Goal: Task Accomplishment & Management: Complete application form

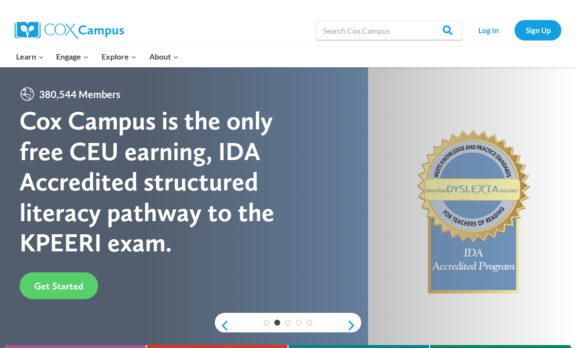
click at [491, 28] on link "Log In" at bounding box center [488, 30] width 42 height 20
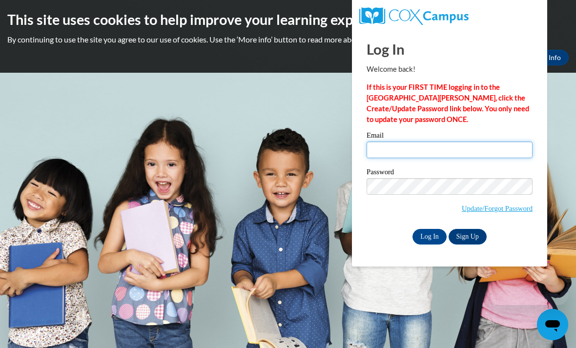
click at [456, 154] on input "Email" at bounding box center [449, 149] width 166 height 17
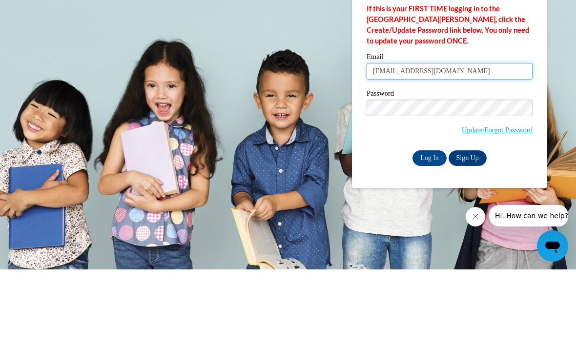
type input "aebusalacc@waukesha.k12.wi.us"
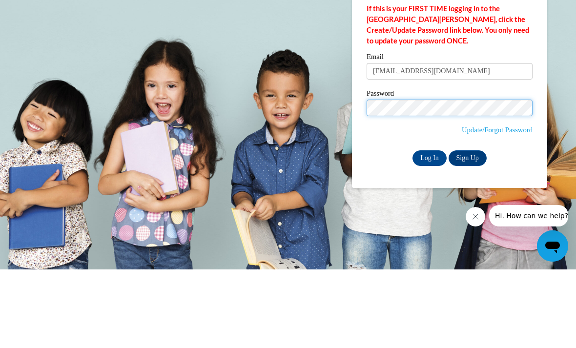
click at [429, 229] on input "Log In" at bounding box center [429, 237] width 34 height 16
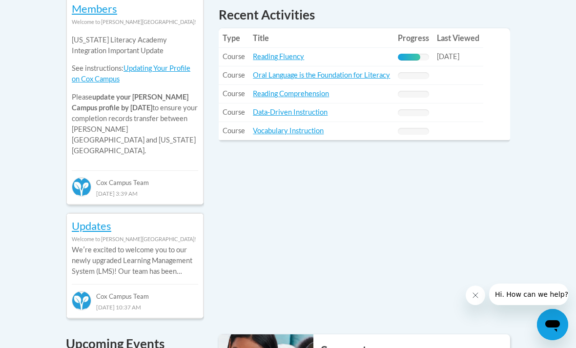
scroll to position [483, 0]
click at [280, 57] on link "Reading Fluency" at bounding box center [278, 57] width 51 height 8
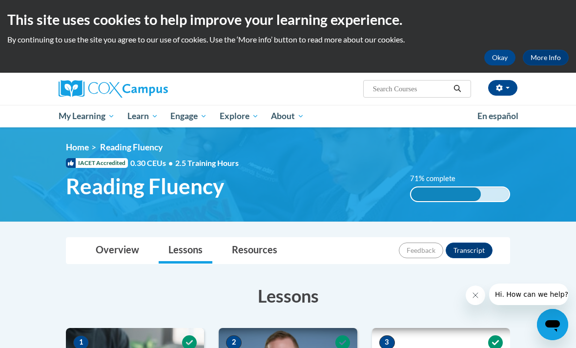
scroll to position [2, 0]
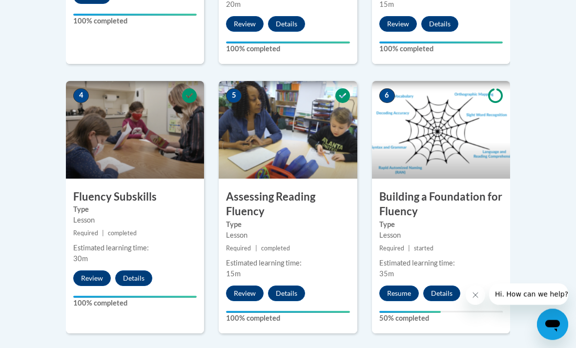
click at [392, 288] on button "Resume" at bounding box center [399, 294] width 40 height 16
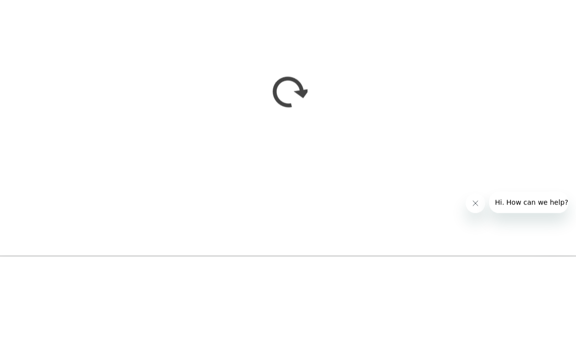
scroll to position [608, 0]
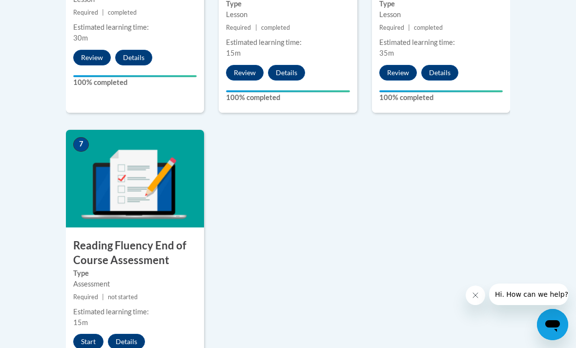
scroll to position [765, 0]
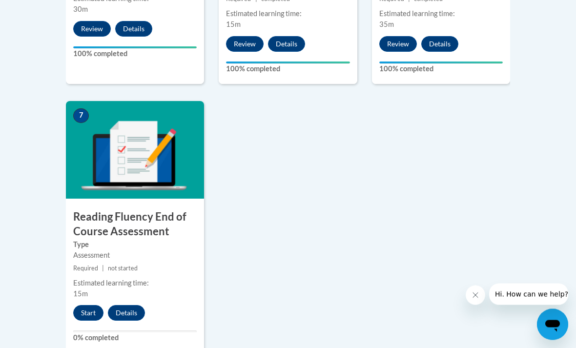
click at [74, 313] on button "Start" at bounding box center [88, 313] width 30 height 16
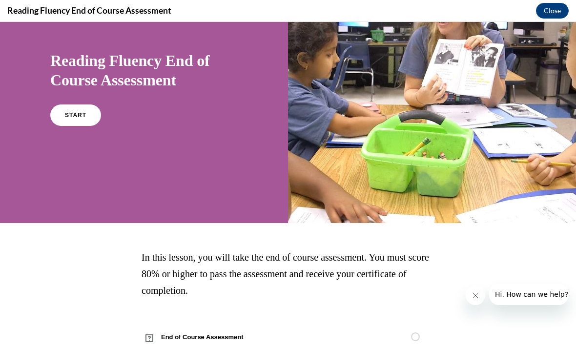
scroll to position [67, 0]
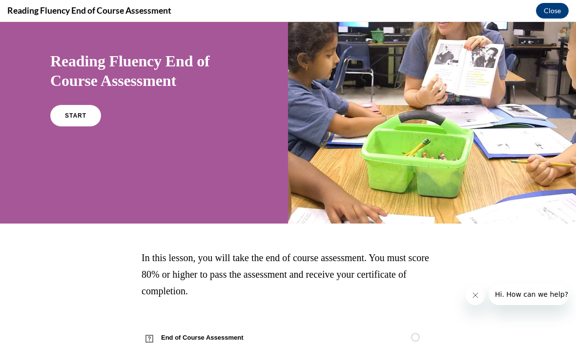
click at [66, 122] on link "START" at bounding box center [75, 115] width 51 height 21
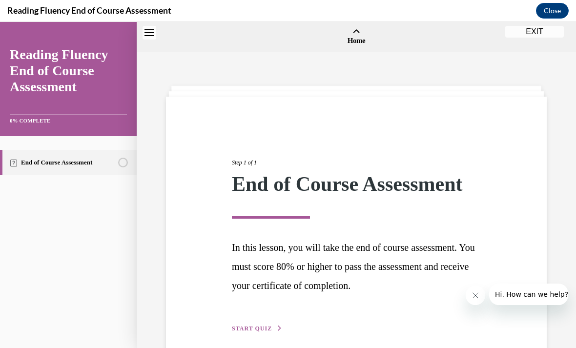
scroll to position [30, 0]
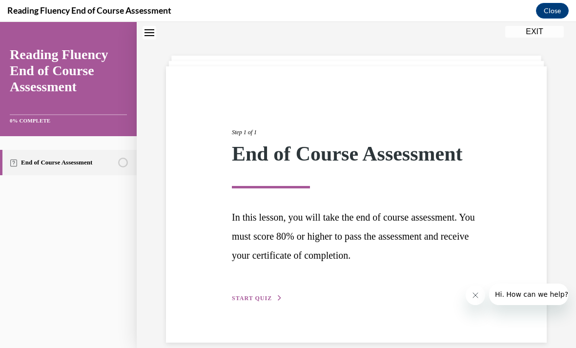
click at [238, 290] on div "Step 1 of 1 End of Course Assessment In this lesson, you will take the end of c…" at bounding box center [355, 204] width 263 height 198
click at [238, 298] on span "START QUIZ" at bounding box center [252, 298] width 40 height 7
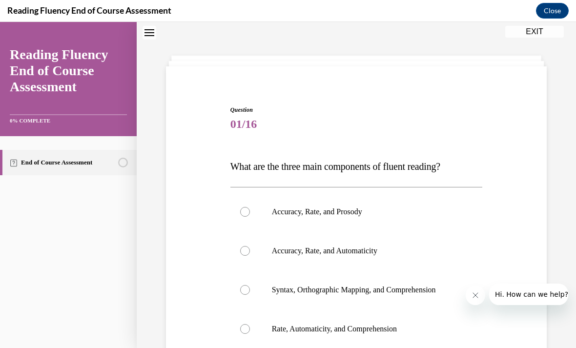
click at [258, 207] on label "Accuracy, Rate, and Prosody" at bounding box center [356, 211] width 252 height 39
click at [250, 207] on input "Accuracy, Rate, and Prosody" at bounding box center [245, 212] width 10 height 10
radio input "true"
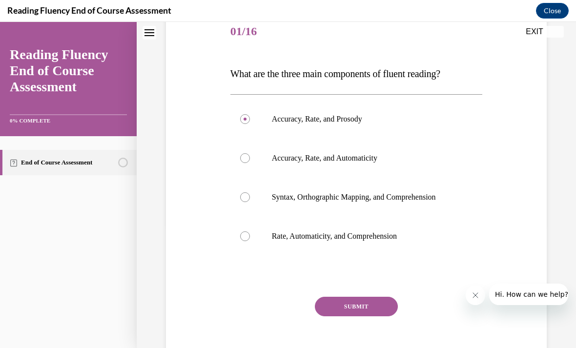
click at [337, 302] on button "SUBMIT" at bounding box center [356, 307] width 83 height 20
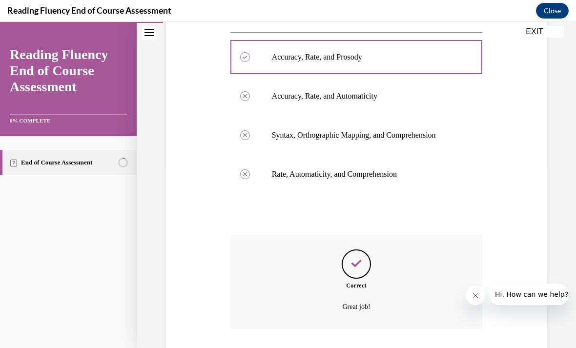
scroll to position [207, 0]
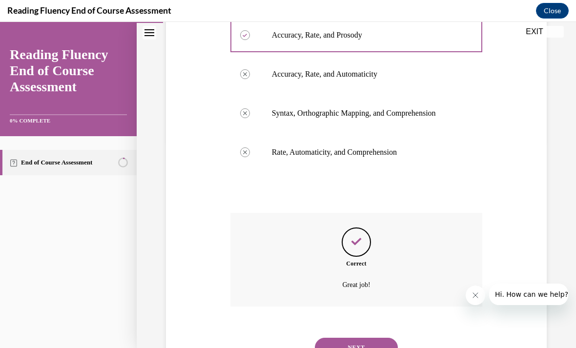
click at [351, 338] on button "NEXT" at bounding box center [356, 348] width 83 height 20
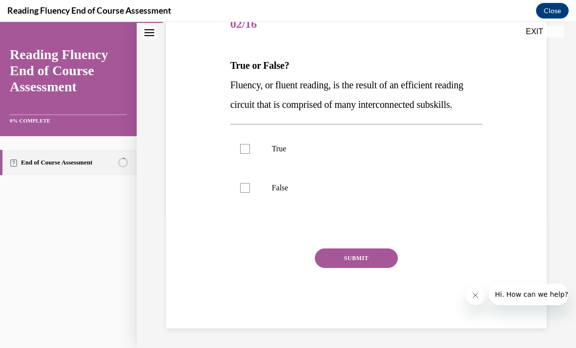
scroll to position [107, 0]
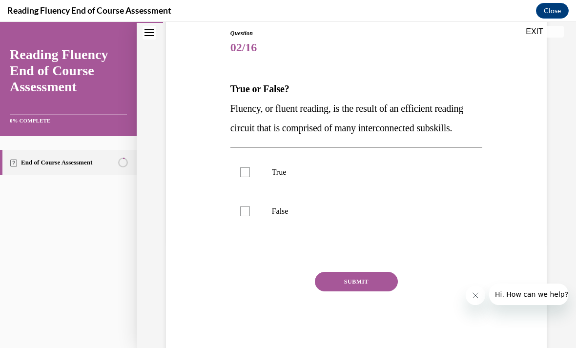
click at [263, 192] on label "True" at bounding box center [356, 172] width 252 height 39
click at [250, 177] on input "True" at bounding box center [245, 172] width 10 height 10
checkbox input "true"
click at [328, 291] on button "SUBMIT" at bounding box center [356, 282] width 83 height 20
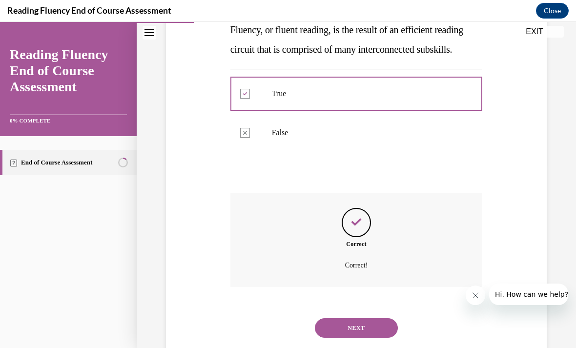
click at [349, 327] on button "NEXT" at bounding box center [356, 328] width 83 height 20
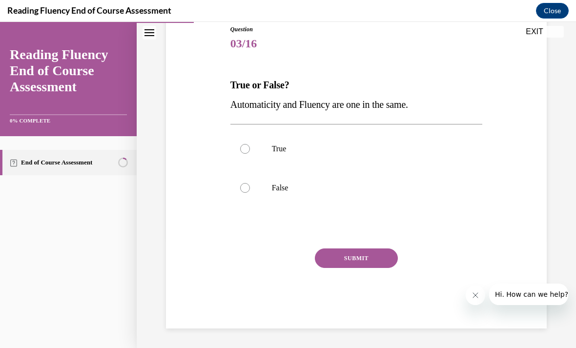
scroll to position [68, 0]
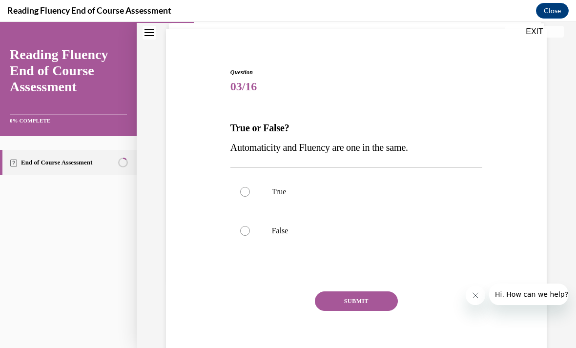
click at [255, 247] on label "False" at bounding box center [356, 230] width 252 height 39
click at [250, 236] on input "False" at bounding box center [245, 231] width 10 height 10
radio input "true"
click at [335, 301] on button "SUBMIT" at bounding box center [356, 301] width 83 height 20
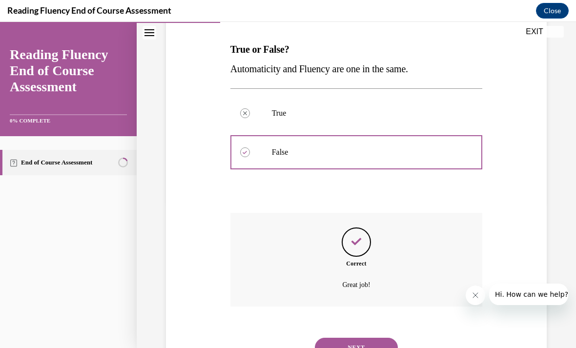
click at [357, 338] on button "NEXT" at bounding box center [356, 348] width 83 height 20
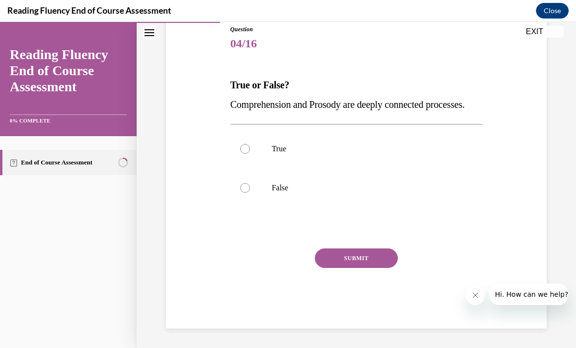
scroll to position [87, 0]
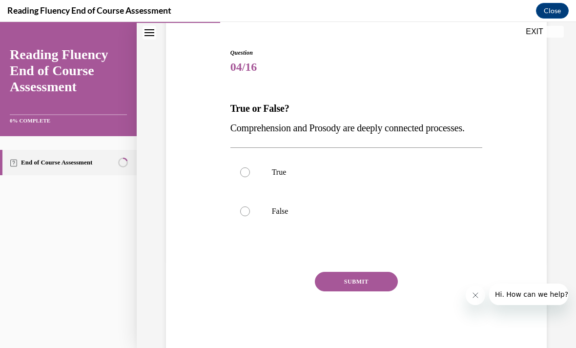
click at [251, 192] on label "True" at bounding box center [356, 172] width 252 height 39
click at [250, 177] on input "True" at bounding box center [245, 172] width 10 height 10
radio input "true"
click at [336, 291] on button "SUBMIT" at bounding box center [356, 282] width 83 height 20
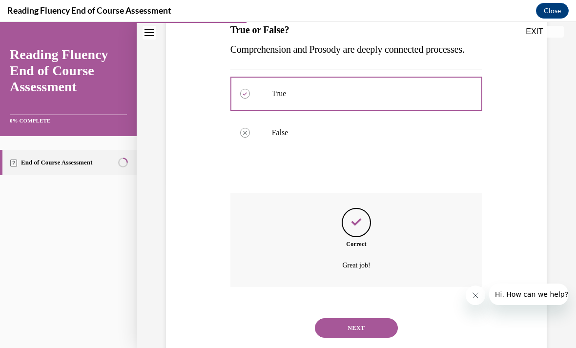
click at [344, 335] on button "NEXT" at bounding box center [356, 328] width 83 height 20
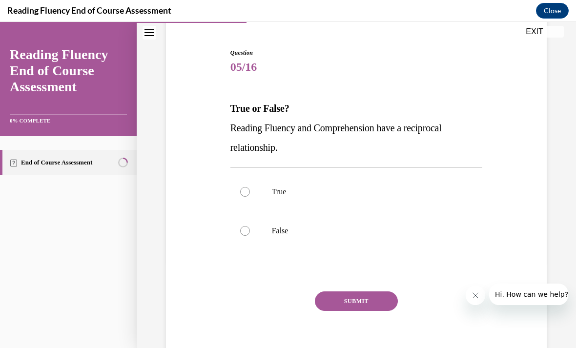
click at [248, 236] on label "False" at bounding box center [356, 230] width 252 height 39
click at [248, 236] on input "False" at bounding box center [245, 231] width 10 height 10
radio input "true"
click at [346, 293] on button "SUBMIT" at bounding box center [356, 301] width 83 height 20
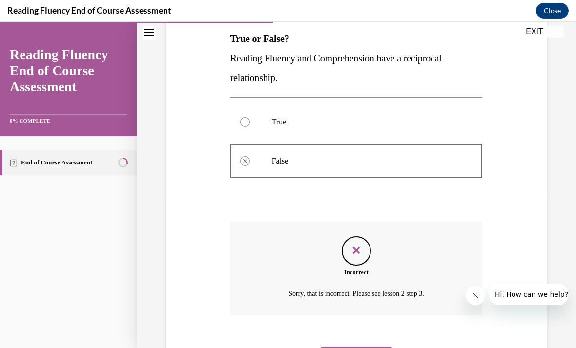
scroll to position [166, 0]
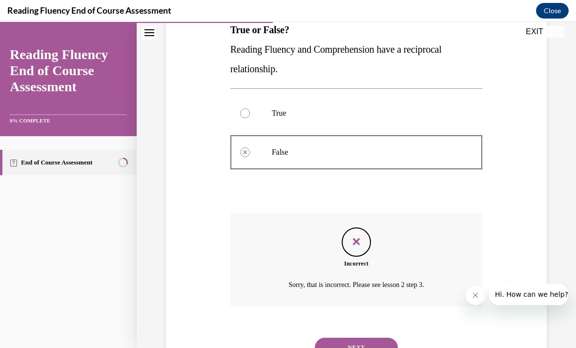
click at [361, 338] on button "NEXT" at bounding box center [356, 348] width 83 height 20
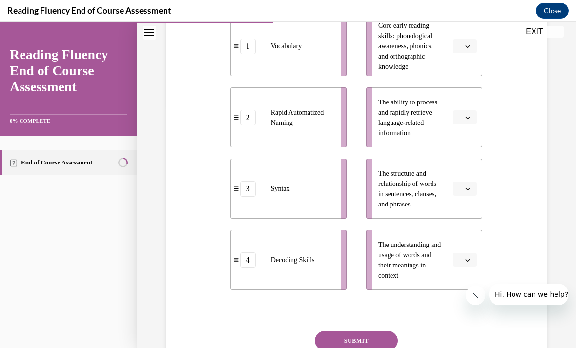
scroll to position [246, 0]
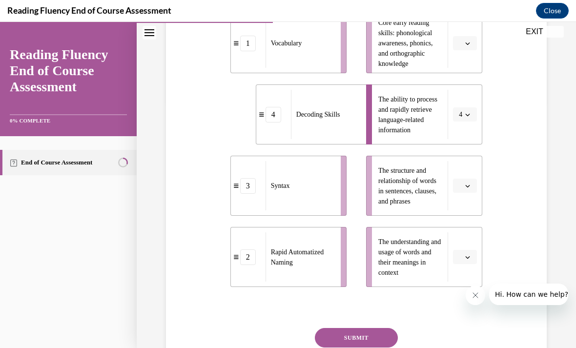
click at [303, 147] on ul "1 Vocabulary 4 Decoding Skills 3 Syntax 2 Rapid Automatized Naming" at bounding box center [293, 150] width 126 height 274
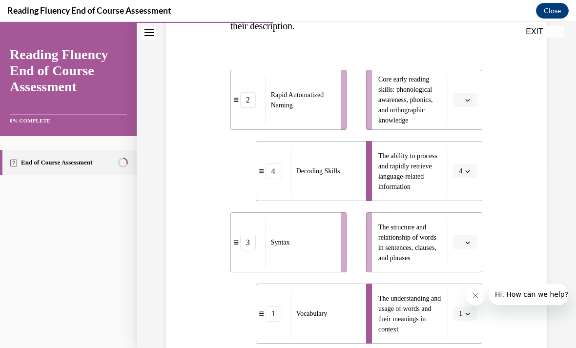
scroll to position [189, 0]
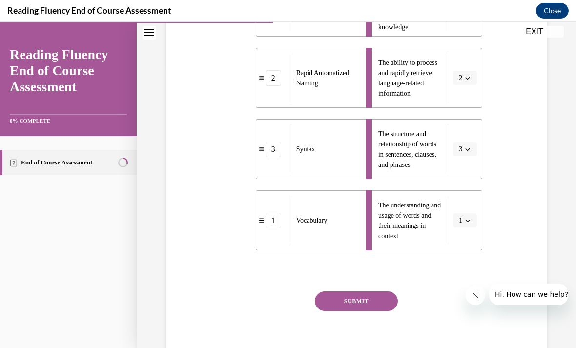
click at [355, 296] on button "SUBMIT" at bounding box center [356, 301] width 83 height 20
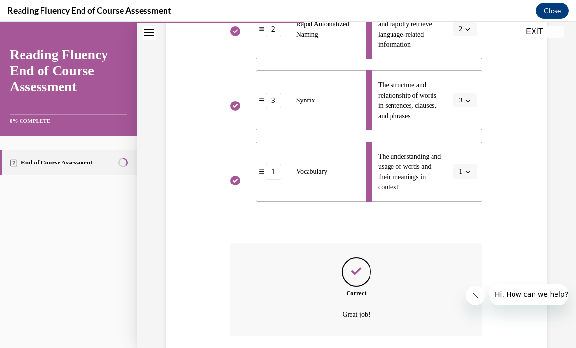
scroll to position [361, 0]
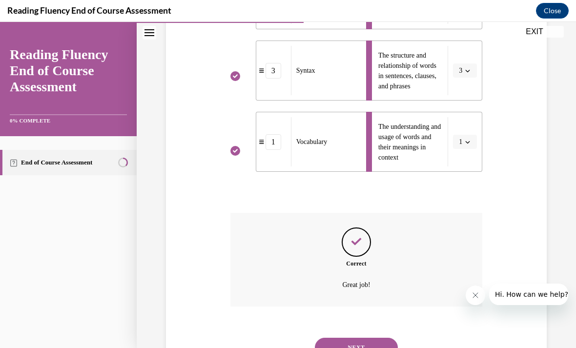
click at [364, 338] on button "NEXT" at bounding box center [356, 348] width 83 height 20
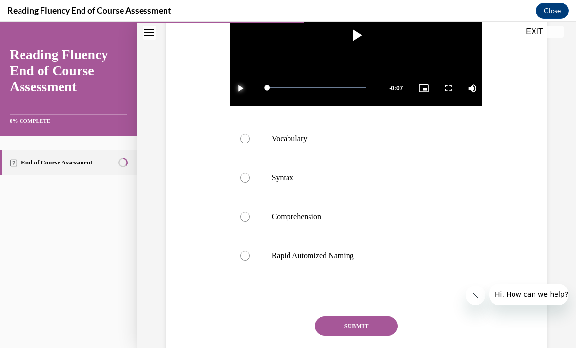
scroll to position [270, 0]
click at [376, 183] on label "Syntax" at bounding box center [356, 177] width 252 height 39
click at [250, 182] on input "Syntax" at bounding box center [245, 178] width 10 height 10
radio input "true"
click at [361, 335] on button "SUBMIT" at bounding box center [356, 326] width 83 height 20
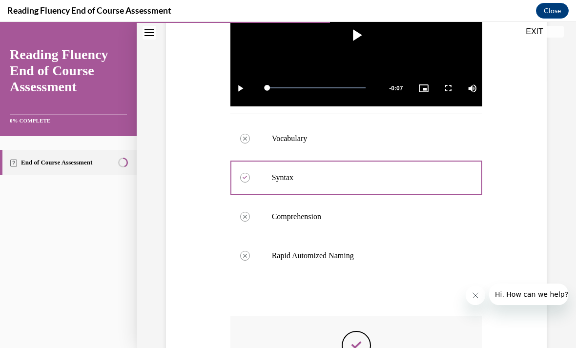
scroll to position [12, 0]
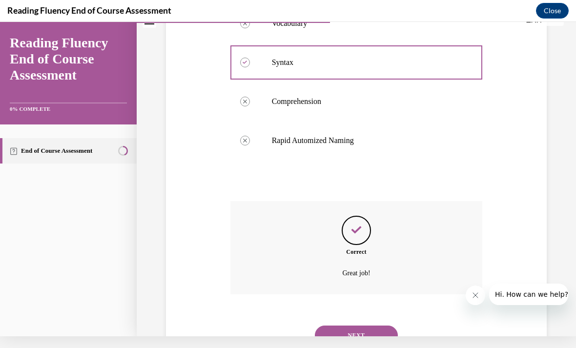
click at [336, 325] on button "NEXT" at bounding box center [356, 335] width 83 height 20
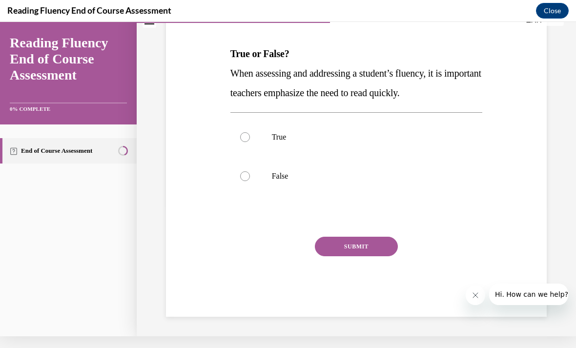
scroll to position [87, 0]
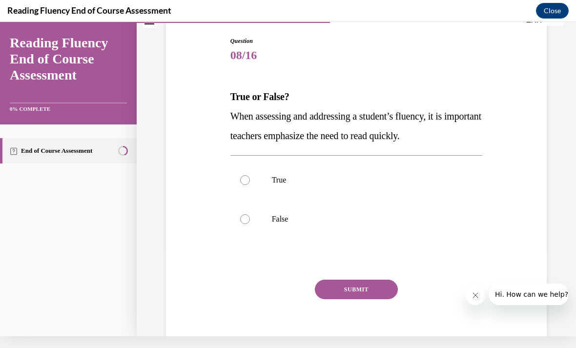
click at [252, 225] on label "False" at bounding box center [356, 219] width 252 height 39
click at [250, 224] on input "False" at bounding box center [245, 219] width 10 height 10
radio input "true"
click at [353, 291] on button "SUBMIT" at bounding box center [356, 290] width 83 height 20
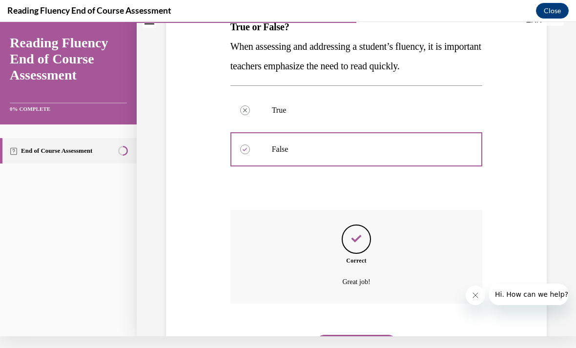
scroll to position [166, 0]
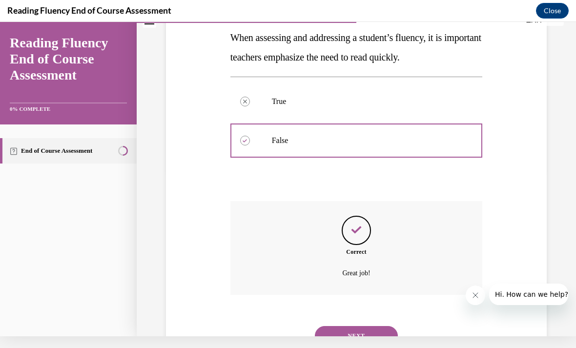
click at [329, 316] on div "NEXT" at bounding box center [356, 335] width 252 height 39
click at [328, 326] on button "NEXT" at bounding box center [356, 336] width 83 height 20
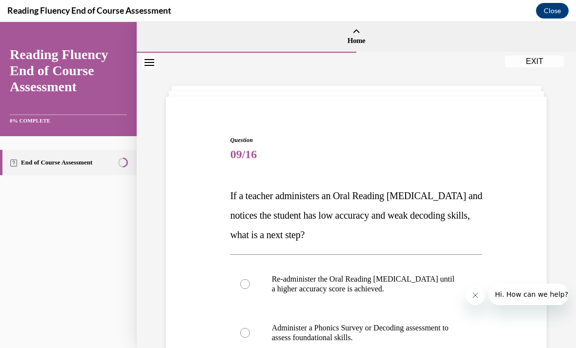
scroll to position [46, 0]
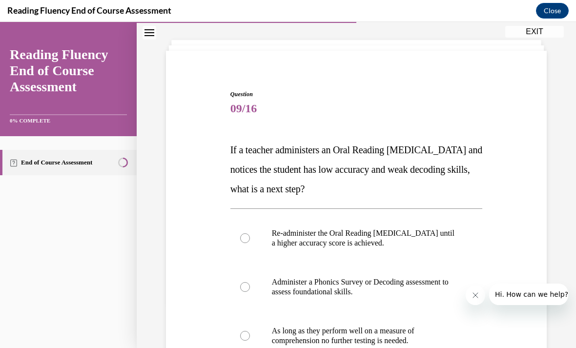
click at [317, 289] on p "Administer a Phonics Survey or Decoding assessment to assess foundational skill…" at bounding box center [365, 287] width 186 height 20
click at [250, 289] on input "Administer a Phonics Survey or Decoding assessment to assess foundational skill…" at bounding box center [245, 287] width 10 height 10
radio input "true"
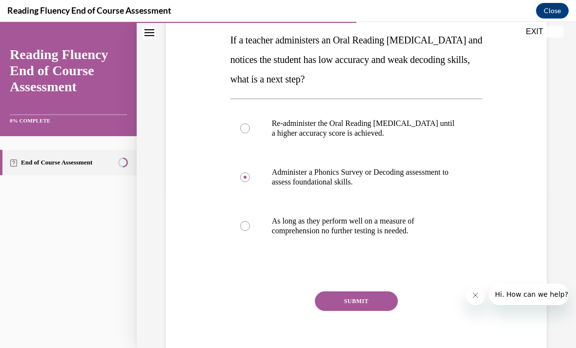
click at [363, 294] on button "SUBMIT" at bounding box center [356, 301] width 83 height 20
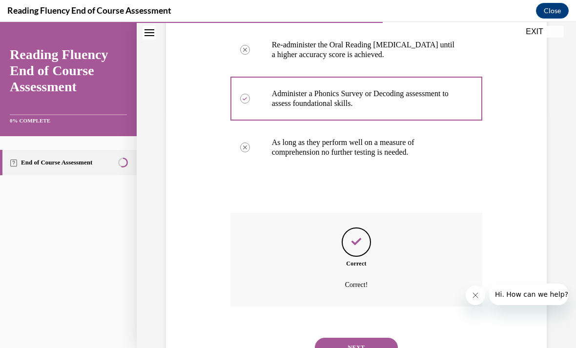
click at [354, 289] on p "Correct!" at bounding box center [356, 285] width 196 height 12
click at [339, 338] on button "NEXT" at bounding box center [356, 348] width 83 height 20
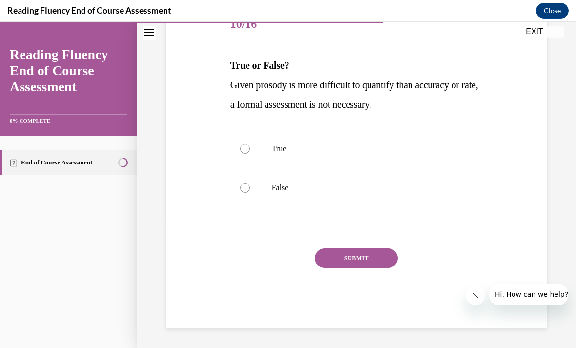
scroll to position [87, 0]
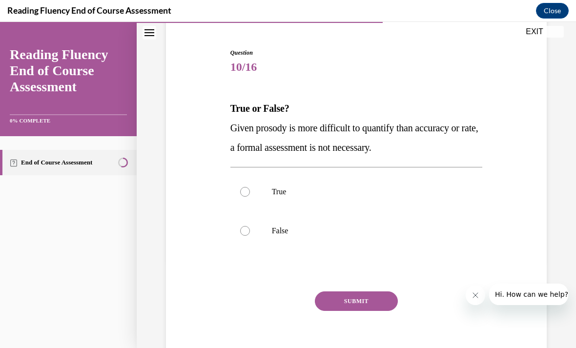
click at [278, 235] on p "False" at bounding box center [365, 231] width 186 height 10
click at [250, 235] on input "False" at bounding box center [245, 231] width 10 height 10
radio input "true"
click at [342, 310] on button "SUBMIT" at bounding box center [356, 301] width 83 height 20
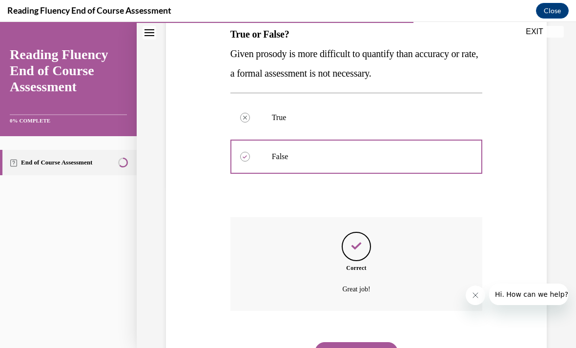
scroll to position [166, 0]
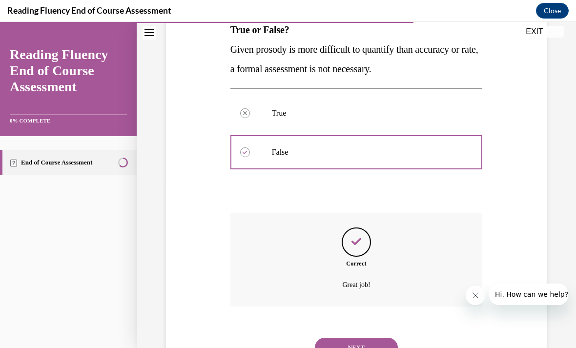
click at [357, 328] on div "NEXT" at bounding box center [356, 347] width 252 height 39
click at [338, 338] on button "NEXT" at bounding box center [356, 348] width 83 height 20
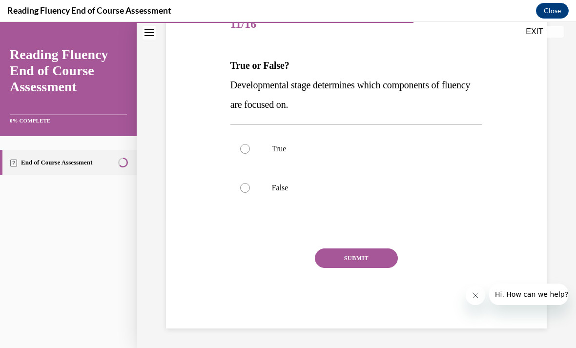
scroll to position [87, 0]
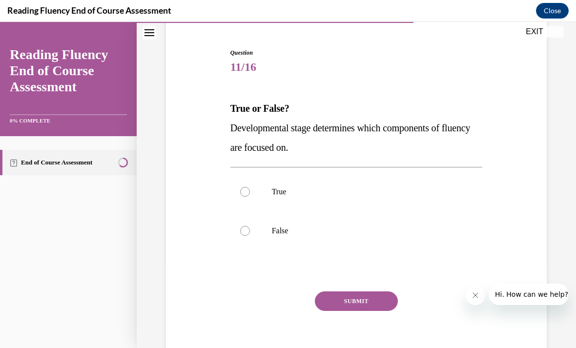
click at [250, 225] on label "False" at bounding box center [356, 230] width 252 height 39
click at [250, 226] on input "False" at bounding box center [245, 231] width 10 height 10
radio input "true"
click at [358, 310] on button "SUBMIT" at bounding box center [356, 301] width 83 height 20
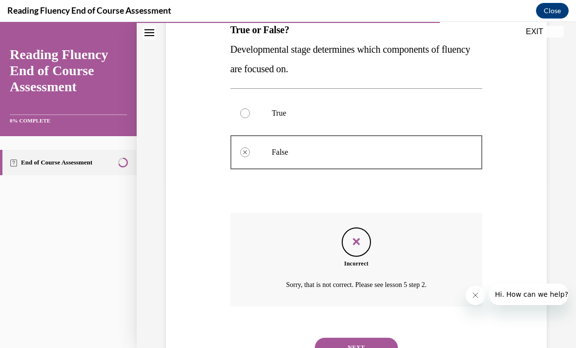
click at [353, 338] on button "NEXT" at bounding box center [356, 348] width 83 height 20
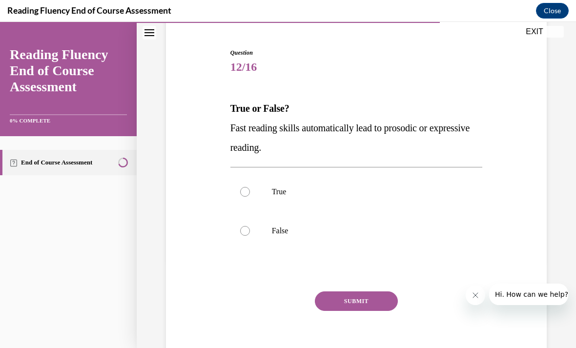
click at [254, 226] on label "False" at bounding box center [356, 230] width 252 height 39
click at [250, 226] on input "False" at bounding box center [245, 231] width 10 height 10
radio input "true"
click at [354, 302] on button "SUBMIT" at bounding box center [356, 301] width 83 height 20
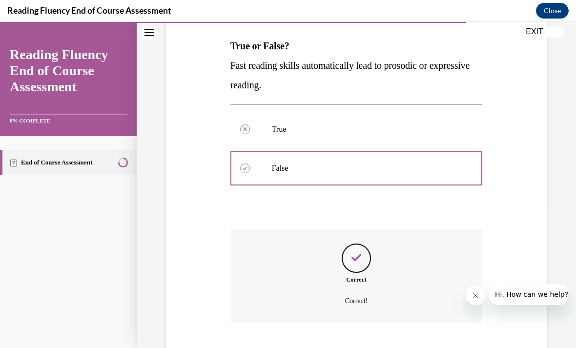
scroll to position [166, 0]
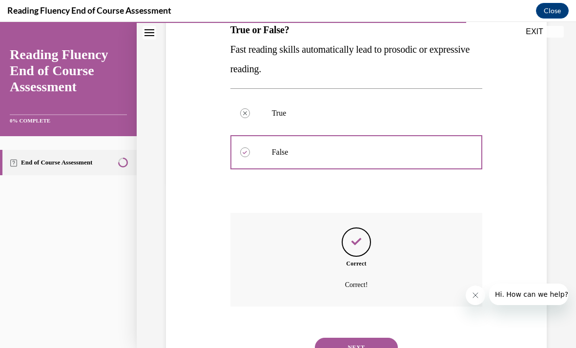
click at [349, 341] on button "NEXT" at bounding box center [356, 348] width 83 height 20
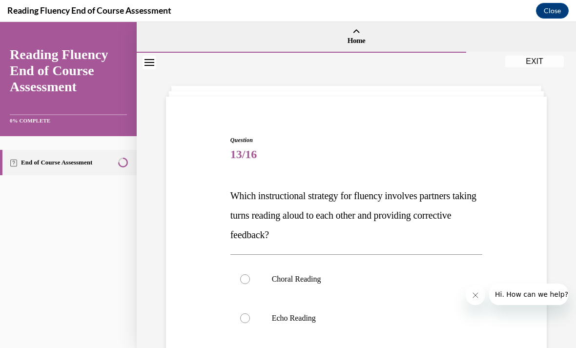
scroll to position [39, 0]
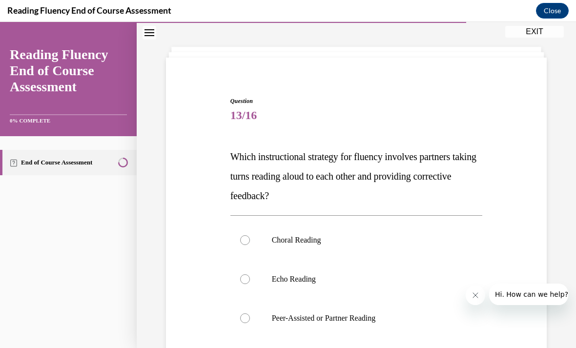
click at [362, 315] on p "Peer-Assisted or Partner Reading" at bounding box center [365, 318] width 186 height 10
click at [250, 315] on input "Peer-Assisted or Partner Reading" at bounding box center [245, 318] width 10 height 10
radio input "true"
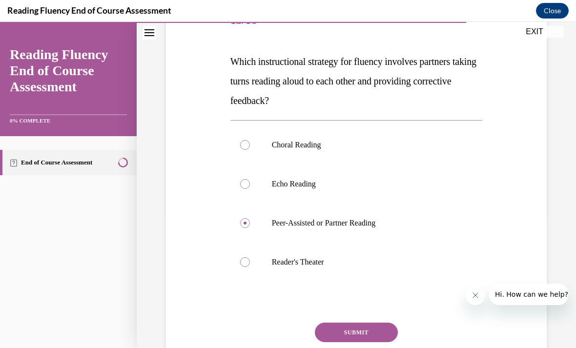
click at [358, 334] on button "SUBMIT" at bounding box center [356, 333] width 83 height 20
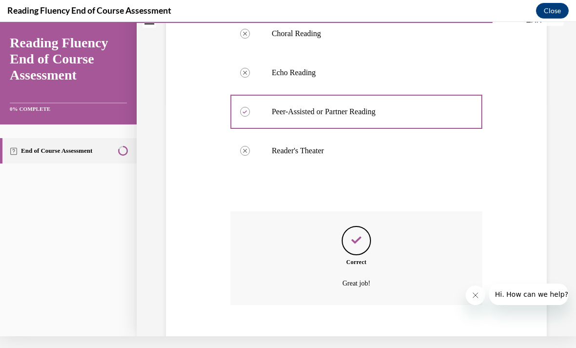
scroll to position [244, 0]
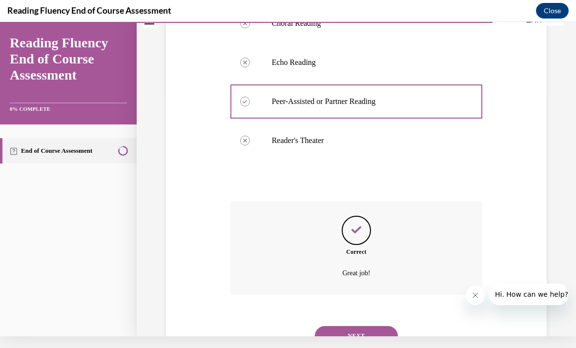
click at [342, 333] on button "NEXT" at bounding box center [356, 336] width 83 height 20
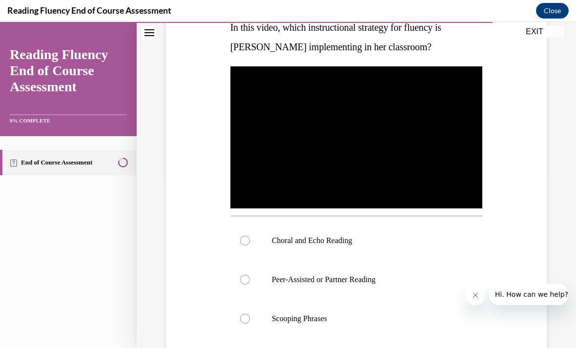
scroll to position [167, 0]
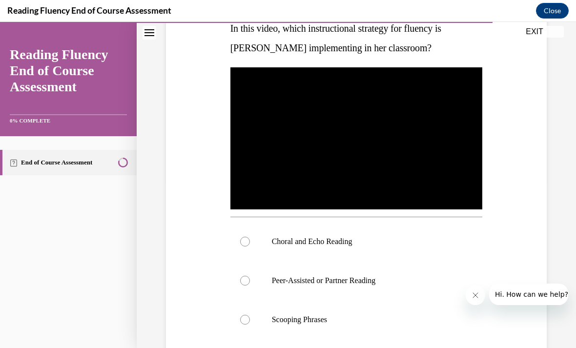
click at [334, 241] on p "Choral and Echo Reading" at bounding box center [365, 242] width 186 height 10
click at [250, 241] on input "Choral and Echo Reading" at bounding box center [245, 242] width 10 height 10
radio input "true"
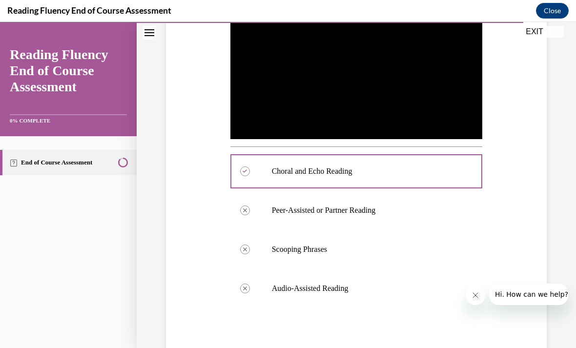
scroll to position [12, 0]
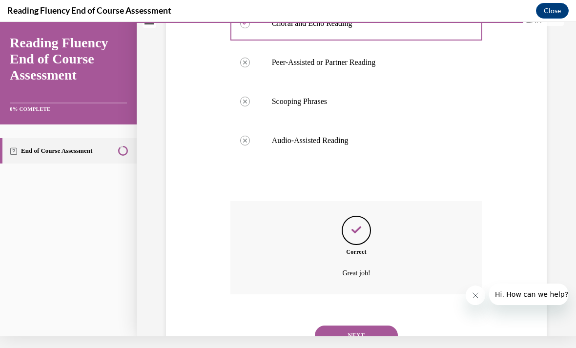
click at [363, 328] on button "NEXT" at bounding box center [356, 335] width 83 height 20
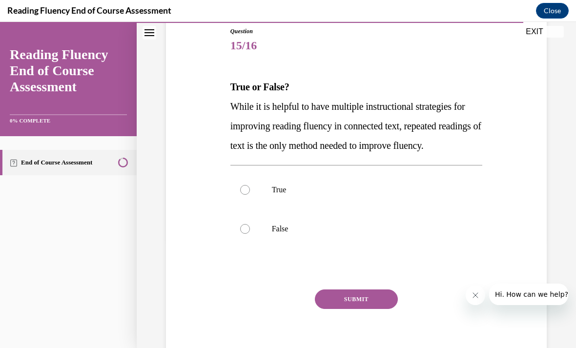
click at [241, 248] on label "False" at bounding box center [356, 228] width 252 height 39
click at [241, 234] on input "False" at bounding box center [245, 229] width 10 height 10
radio input "true"
click at [358, 309] on button "SUBMIT" at bounding box center [356, 299] width 83 height 20
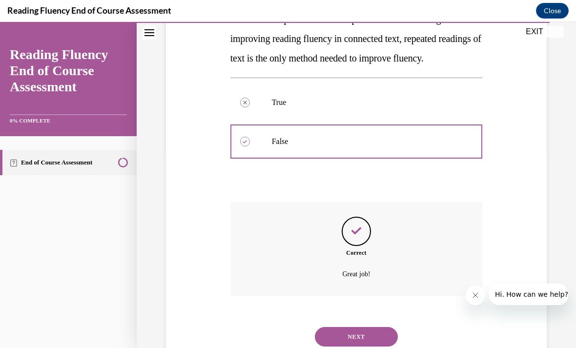
scroll to position [205, 0]
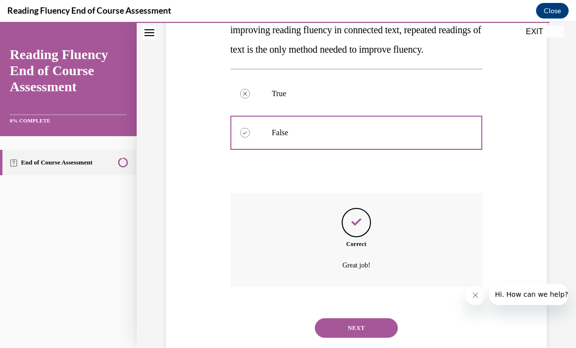
click at [365, 321] on div "NEXT" at bounding box center [356, 327] width 252 height 39
click at [359, 333] on button "NEXT" at bounding box center [356, 328] width 83 height 20
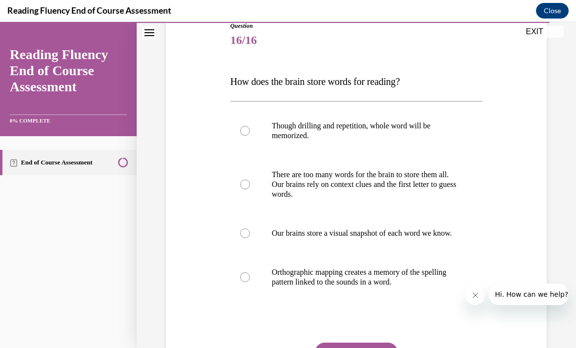
scroll to position [117, 0]
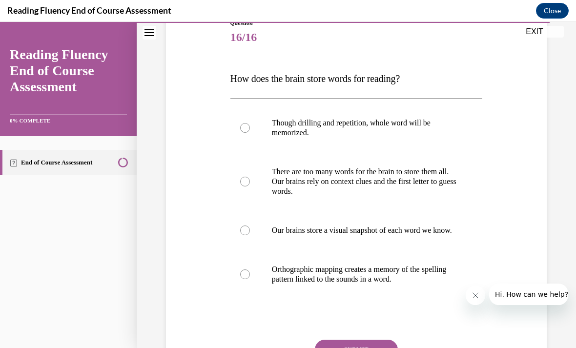
click at [320, 284] on p "Orthographic mapping creates a memory of the spelling pattern linked to the sou…" at bounding box center [365, 274] width 186 height 20
click at [250, 279] on input "Orthographic mapping creates a memory of the spelling pattern linked to the sou…" at bounding box center [245, 274] width 10 height 10
radio input "true"
click at [355, 347] on button "SUBMIT" at bounding box center [356, 350] width 83 height 20
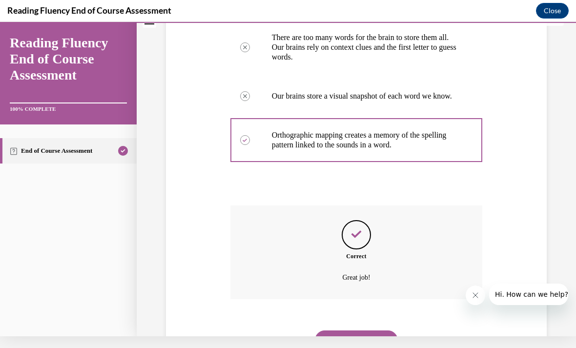
scroll to position [254, 0]
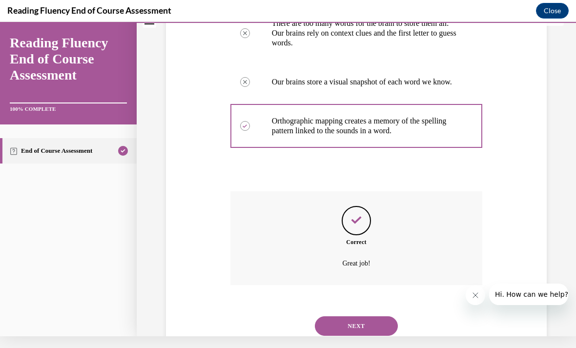
click at [346, 323] on button "NEXT" at bounding box center [356, 326] width 83 height 20
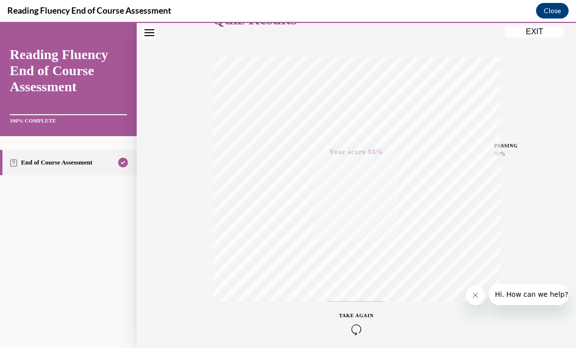
scroll to position [143, 0]
click at [539, 6] on button "Close" at bounding box center [552, 11] width 33 height 16
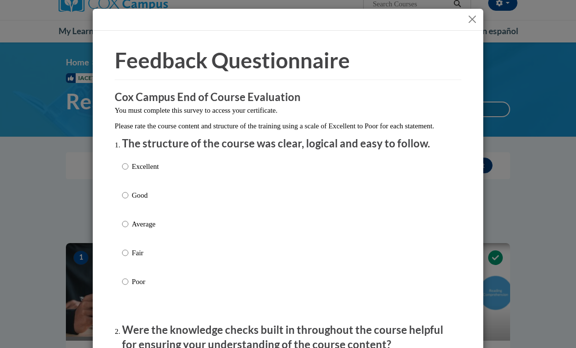
scroll to position [84, 0]
click at [138, 171] on label "Excellent" at bounding box center [140, 174] width 37 height 26
click at [128, 171] on input "Excellent" at bounding box center [125, 166] width 6 height 11
radio input "true"
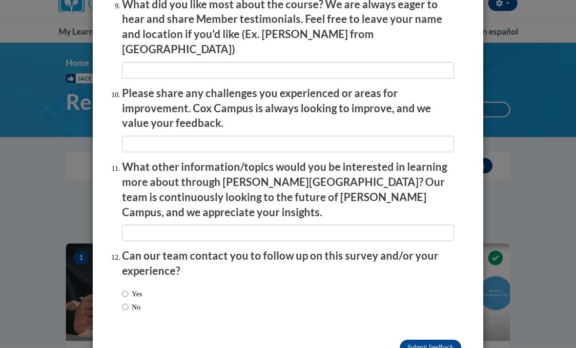
scroll to position [1662, 0]
click at [429, 341] on input "Submit feedback" at bounding box center [430, 349] width 61 height 16
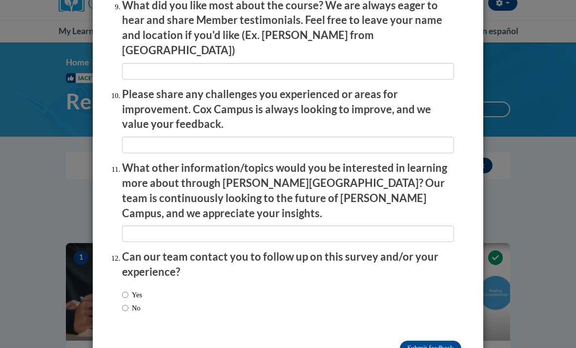
click at [423, 341] on input "Submitting" at bounding box center [430, 349] width 61 height 16
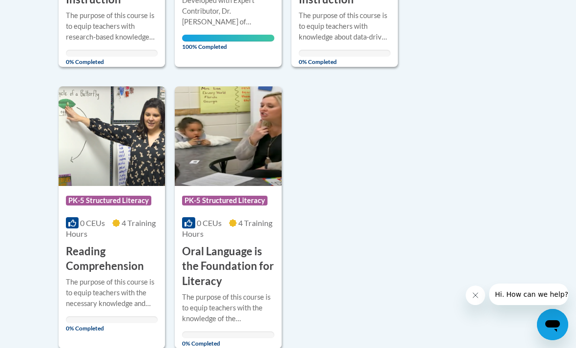
scroll to position [433, 0]
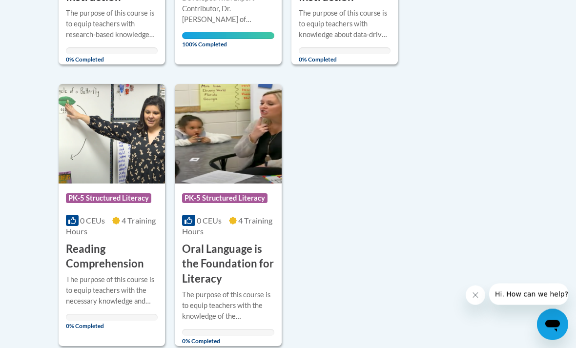
click at [93, 205] on div "Course Category: PK-5 Structured Literacy" at bounding box center [112, 200] width 92 height 22
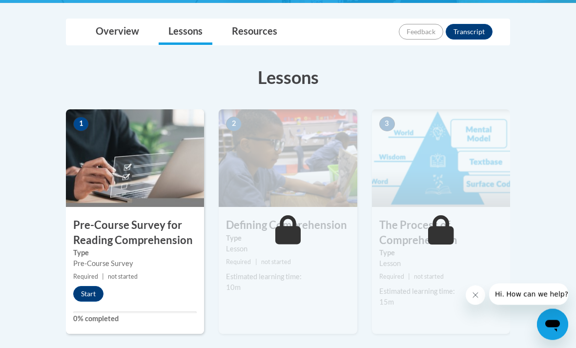
click at [85, 299] on button "Start" at bounding box center [88, 294] width 30 height 16
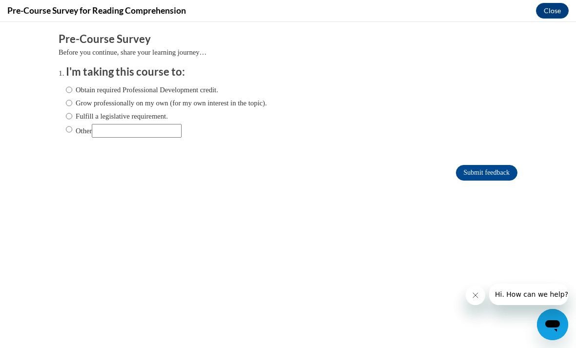
click at [90, 89] on label "Obtain required Professional Development credit." at bounding box center [142, 89] width 152 height 11
click at [72, 89] on input "Obtain required Professional Development credit." at bounding box center [69, 89] width 6 height 11
radio input "true"
click at [466, 169] on input "Submit feedback" at bounding box center [486, 173] width 61 height 16
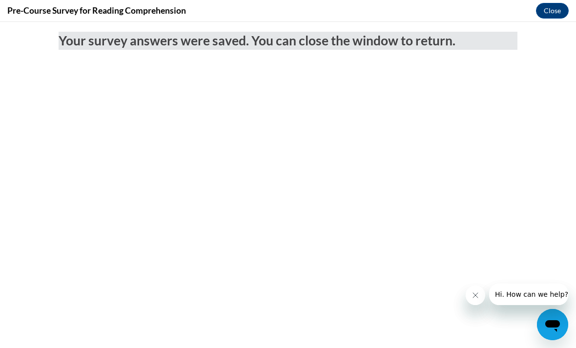
click at [549, 5] on button "Close" at bounding box center [552, 11] width 33 height 16
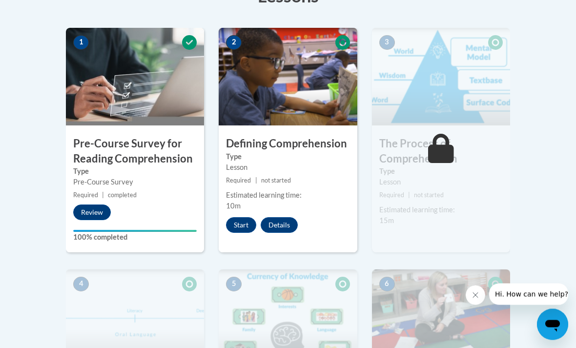
click at [236, 218] on button "Start" at bounding box center [241, 226] width 30 height 16
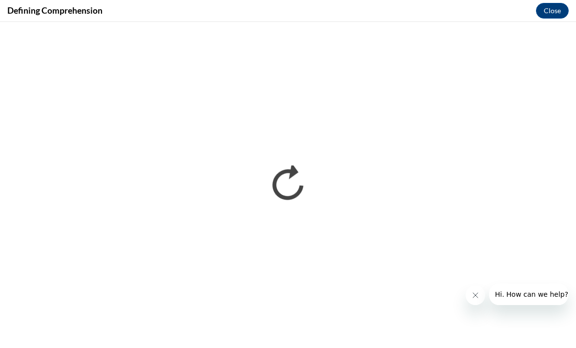
click at [477, 298] on icon "Close message from company" at bounding box center [475, 295] width 8 height 8
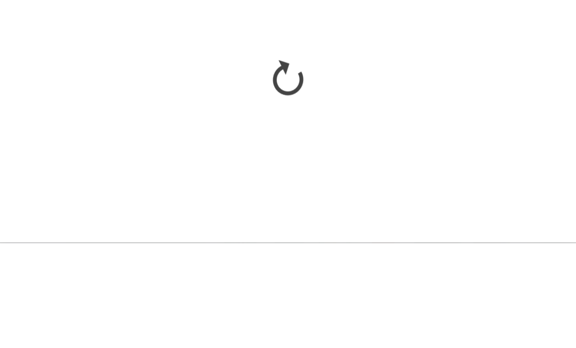
scroll to position [405, 0]
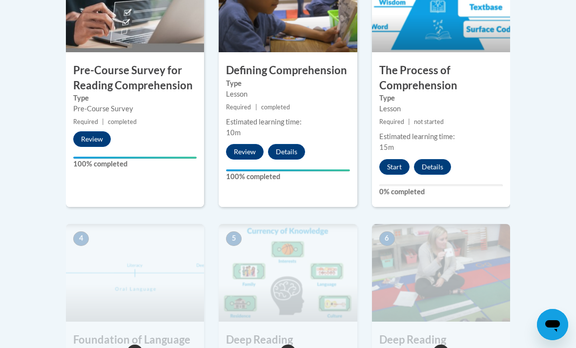
scroll to position [375, 0]
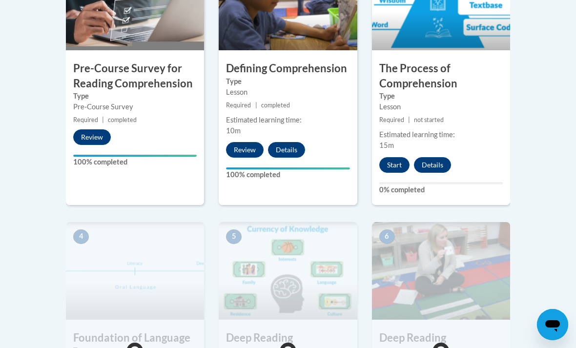
click at [393, 161] on button "Start" at bounding box center [394, 165] width 30 height 16
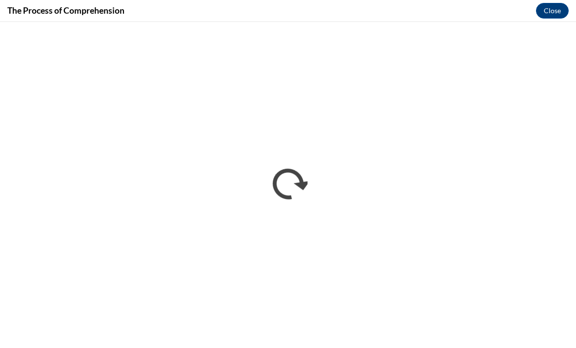
scroll to position [0, 0]
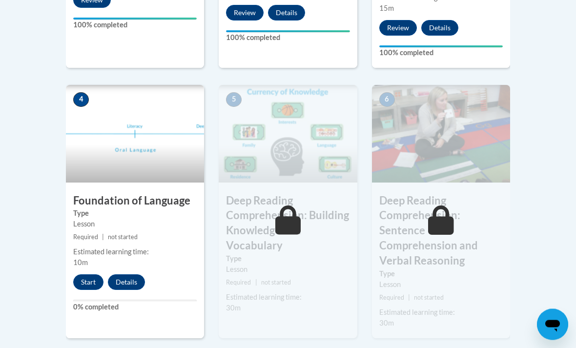
scroll to position [521, 0]
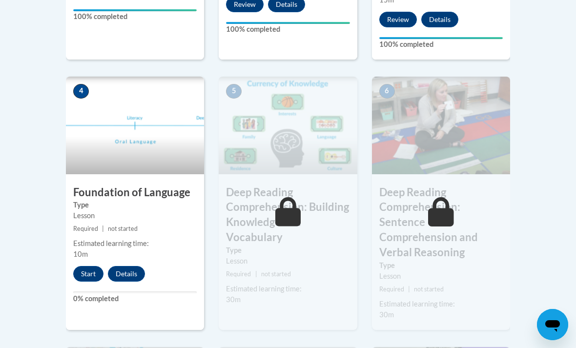
click at [90, 261] on div "4 Foundation of Language Type Lesson Required | not started Estimated learning …" at bounding box center [135, 203] width 138 height 253
click at [90, 268] on button "Start" at bounding box center [88, 274] width 30 height 16
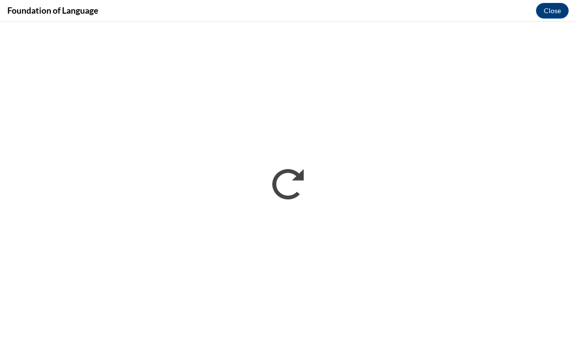
scroll to position [0, 0]
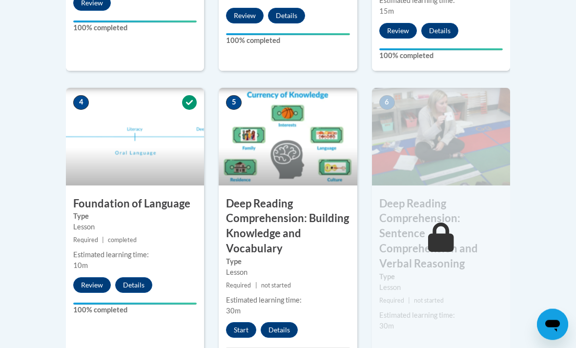
scroll to position [510, 0]
